Goal: Task Accomplishment & Management: Manage account settings

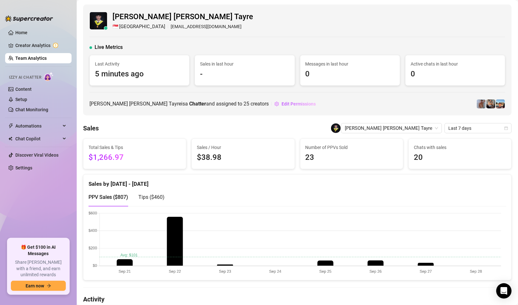
click at [24, 60] on link "Team Analytics" at bounding box center [30, 58] width 31 height 5
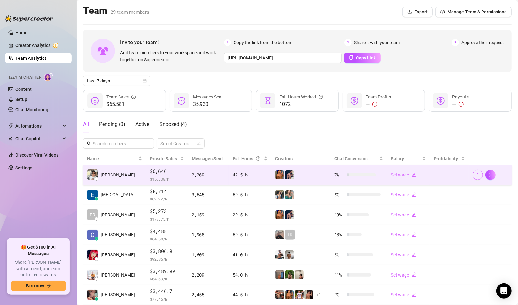
click at [476, 175] on icon "more" at bounding box center [478, 175] width 4 height 4
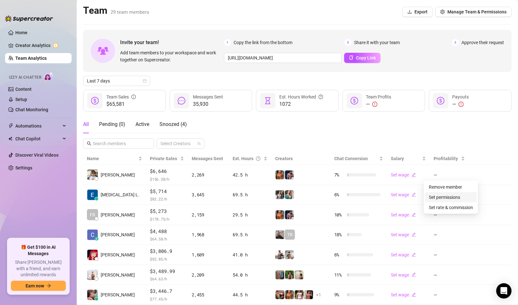
click at [444, 197] on link "Set permissions" at bounding box center [444, 197] width 31 height 5
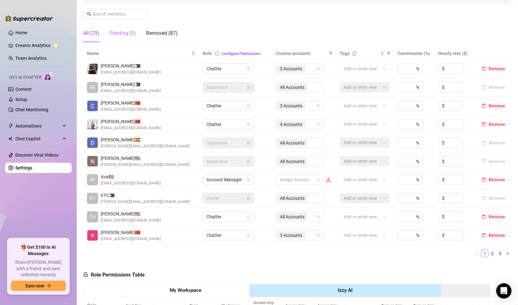
scroll to position [64, 0]
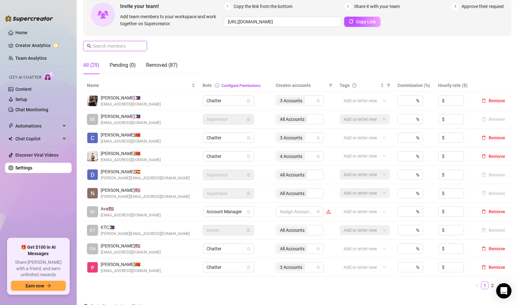
click at [122, 46] on input "text" at bounding box center [115, 46] width 45 height 7
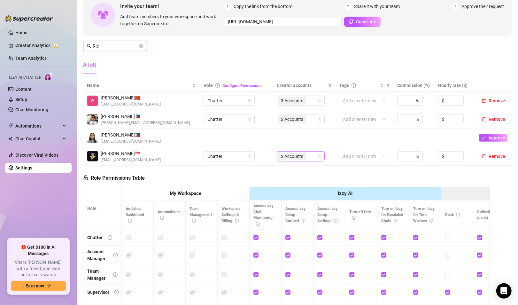
click at [315, 162] on div "3 Accounts" at bounding box center [301, 156] width 48 height 10
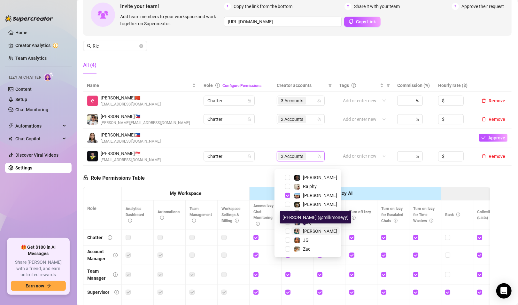
scroll to position [87, 0]
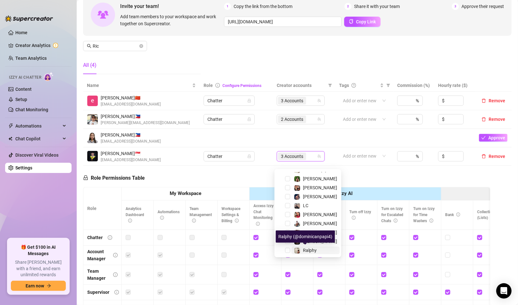
click at [306, 248] on span "Ralphy" at bounding box center [310, 250] width 14 height 5
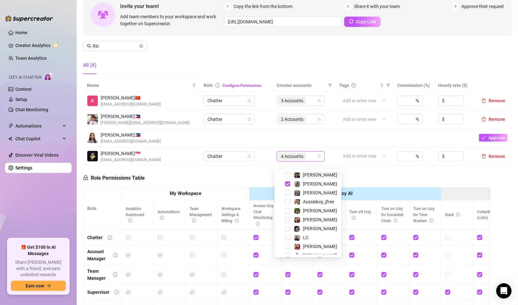
scroll to position [23, 0]
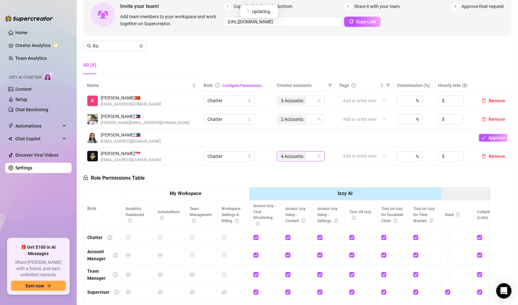
click at [307, 161] on div "4 Accounts" at bounding box center [297, 156] width 39 height 9
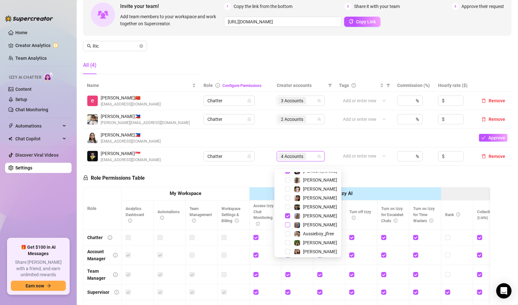
click at [288, 226] on span "Select tree node" at bounding box center [287, 224] width 5 height 5
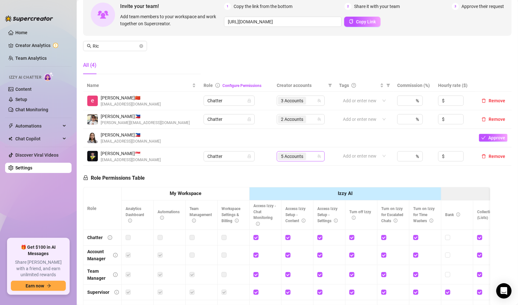
click at [300, 160] on span "5 Accounts" at bounding box center [292, 156] width 22 height 7
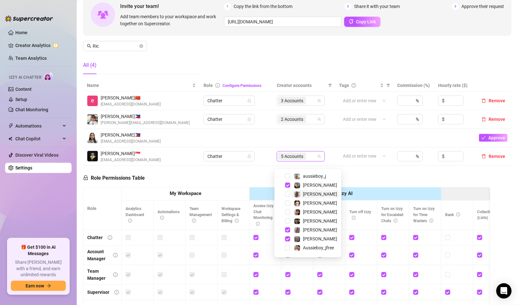
scroll to position [0, 0]
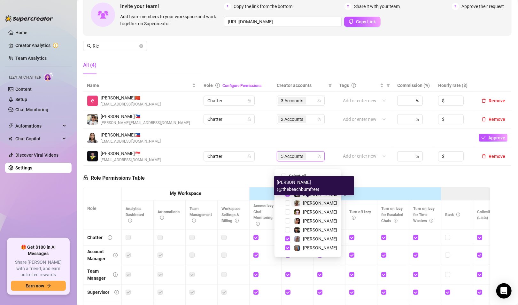
click at [299, 203] on img at bounding box center [298, 204] width 6 height 6
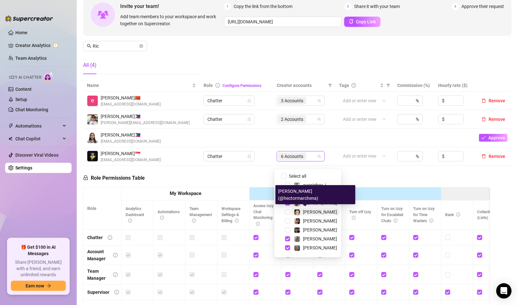
scroll to position [32, 0]
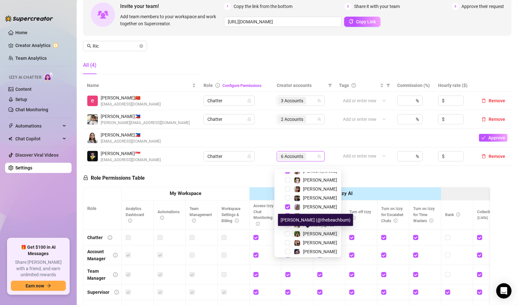
click at [305, 234] on span "[PERSON_NAME]" at bounding box center [320, 233] width 34 height 5
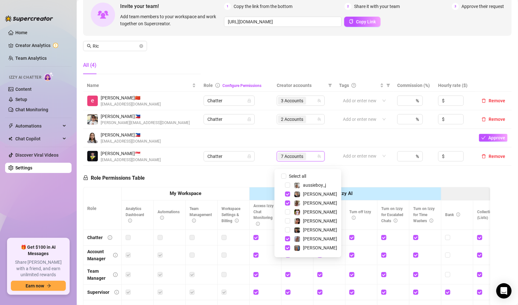
click at [254, 183] on div "Role Permissions Table Role My Workspace Izzy AI OnlyFans Side Menu OnlyFans Ch…" at bounding box center [286, 257] width 407 height 182
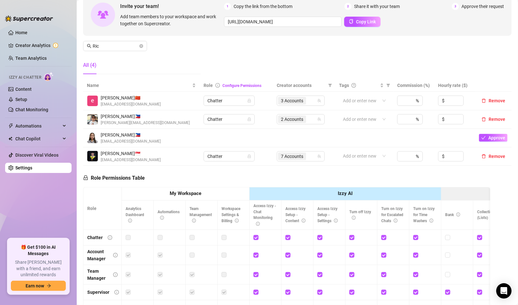
click at [200, 40] on div "Manage Team Members Manage your team members, their commission and hourly rate,…" at bounding box center [297, 25] width 429 height 107
drag, startPoint x: 92, startPoint y: 45, endPoint x: 62, endPoint y: 45, distance: 30.1
click at [58, 44] on div "Home Creator Analytics Team Analytics Izzy AI Chatter Content Setup Chat Monito…" at bounding box center [259, 152] width 518 height 305
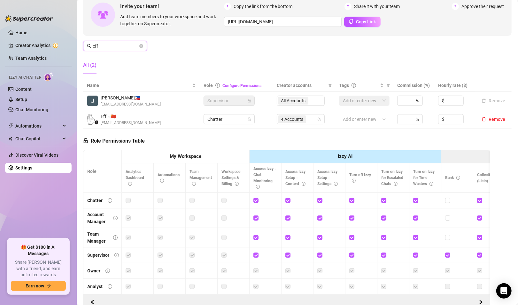
type input "eff"
click at [295, 129] on td "4 Accounts" at bounding box center [304, 119] width 62 height 19
click at [296, 123] on span "4 Accounts" at bounding box center [292, 119] width 22 height 7
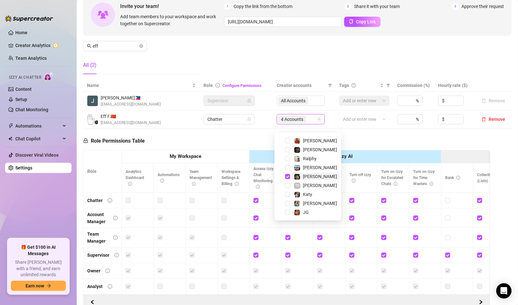
scroll to position [78, 0]
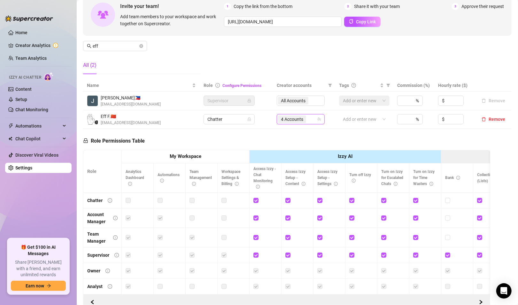
click at [211, 137] on div "Role Permissions Table Role My Workspace Izzy AI OnlyFans Side Menu OnlyFans Ch…" at bounding box center [286, 220] width 407 height 182
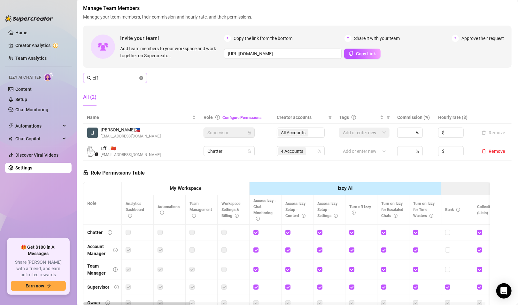
click at [142, 78] on icon "close-circle" at bounding box center [141, 78] width 4 height 4
click at [117, 75] on input "eff" at bounding box center [115, 78] width 45 height 7
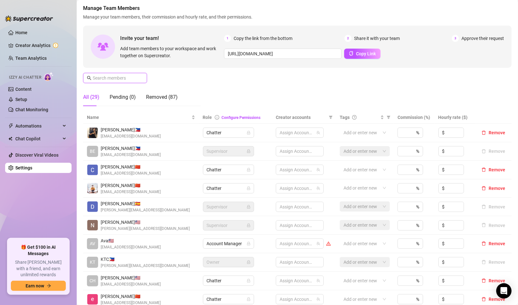
click at [117, 75] on input "text" at bounding box center [115, 78] width 45 height 7
click at [114, 79] on input "text" at bounding box center [115, 78] width 45 height 7
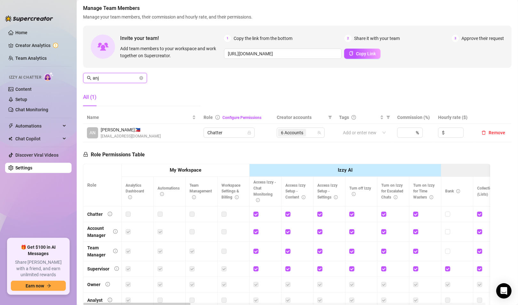
type input "anj"
click at [319, 142] on td "6 Accounts" at bounding box center [304, 133] width 62 height 19
click at [308, 137] on input "search" at bounding box center [308, 133] width 1 height 8
click at [291, 136] on span "6 Accounts" at bounding box center [292, 132] width 22 height 7
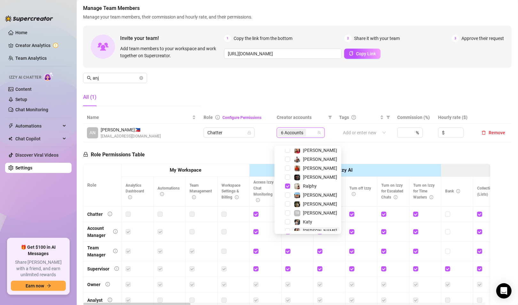
scroll to position [142, 0]
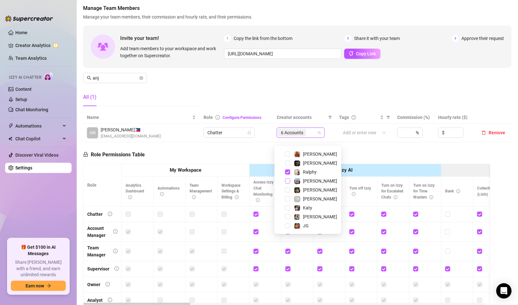
click at [288, 180] on span "Select tree node" at bounding box center [287, 180] width 5 height 5
click at [241, 150] on div "Role Permissions Table Role My Workspace Izzy AI OnlyFans Side Menu OnlyFans Ch…" at bounding box center [286, 234] width 407 height 184
